Goal: Information Seeking & Learning: Learn about a topic

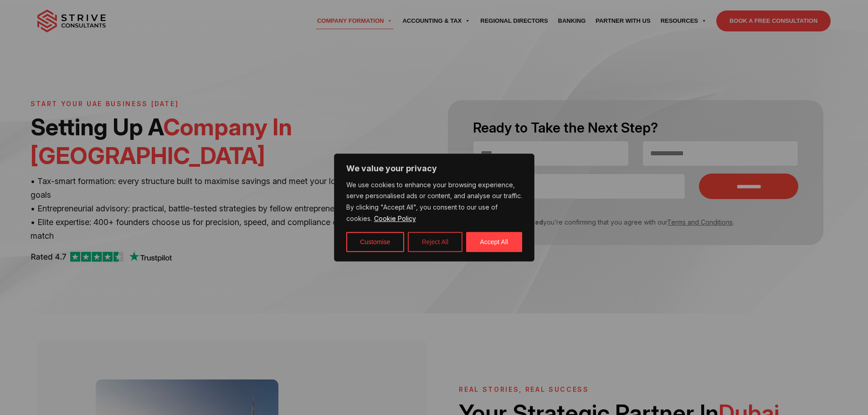
click at [437, 245] on button "Reject All" at bounding box center [435, 242] width 55 height 20
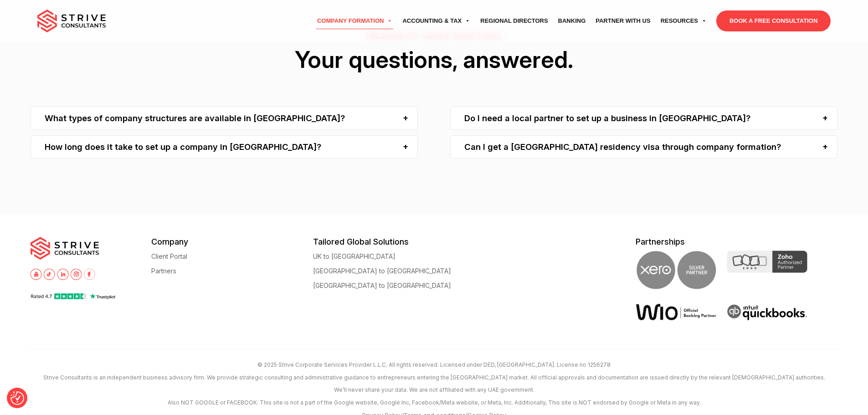
scroll to position [3117, 0]
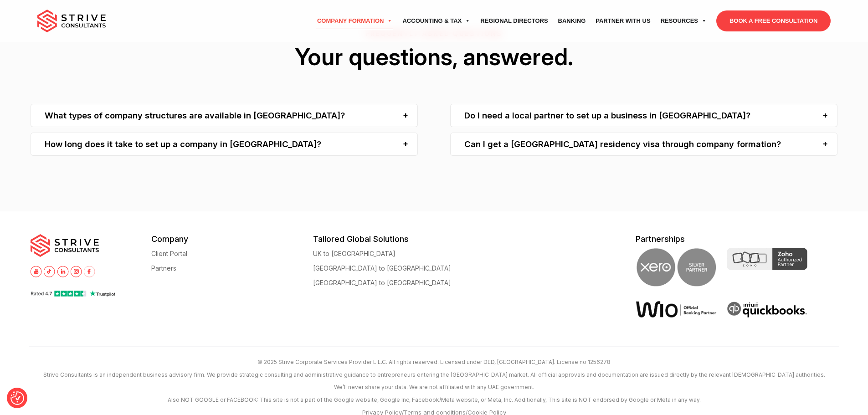
click at [237, 139] on div "How long does it take to set up a company in [GEOGRAPHIC_DATA]?" at bounding box center [224, 144] width 387 height 23
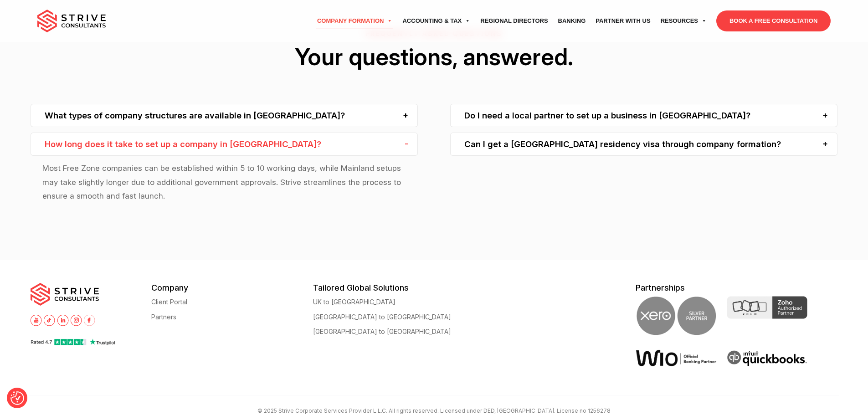
click at [256, 104] on div "What types of company structures are available in [GEOGRAPHIC_DATA]?" at bounding box center [224, 115] width 387 height 23
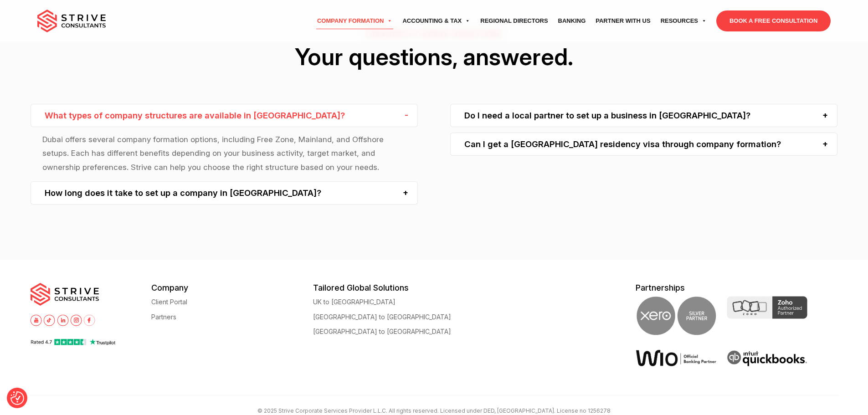
click at [544, 104] on div "Do I need a local partner to set up a business in [GEOGRAPHIC_DATA]?" at bounding box center [643, 115] width 387 height 23
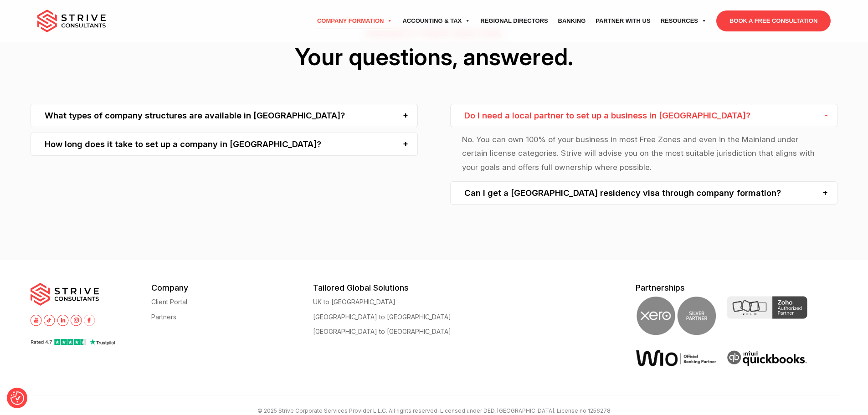
click at [533, 183] on div "Can I get a [GEOGRAPHIC_DATA] residency visa through company formation?" at bounding box center [643, 192] width 387 height 23
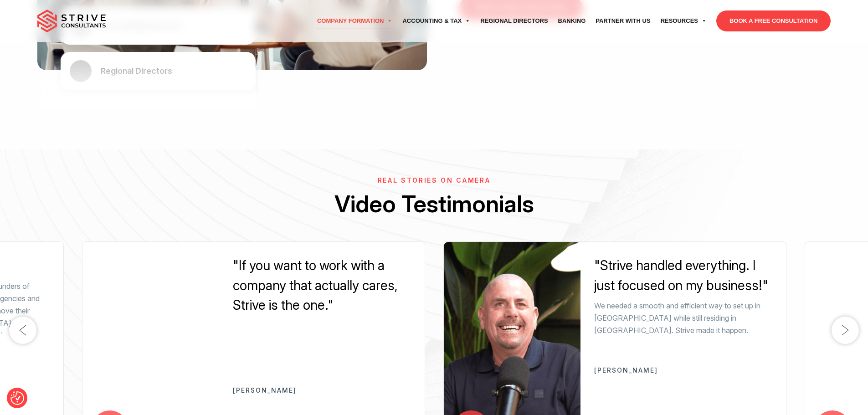
scroll to position [2255, 0]
